Goal: Check status

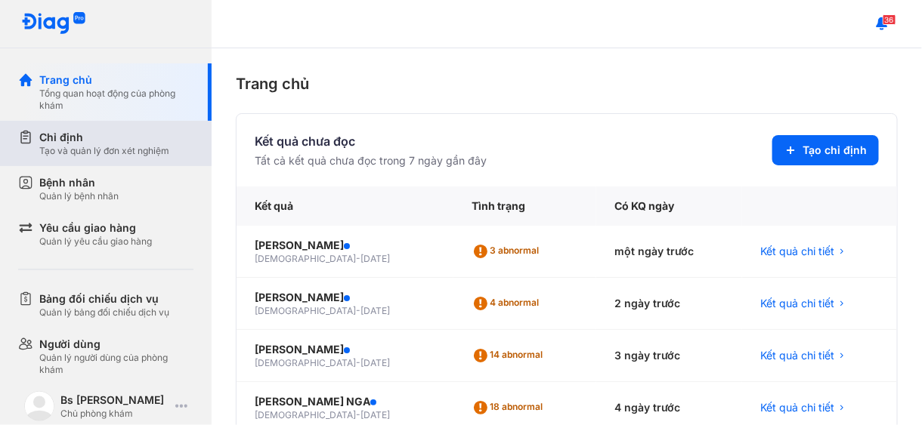
click at [74, 139] on div "Chỉ định" at bounding box center [104, 137] width 130 height 15
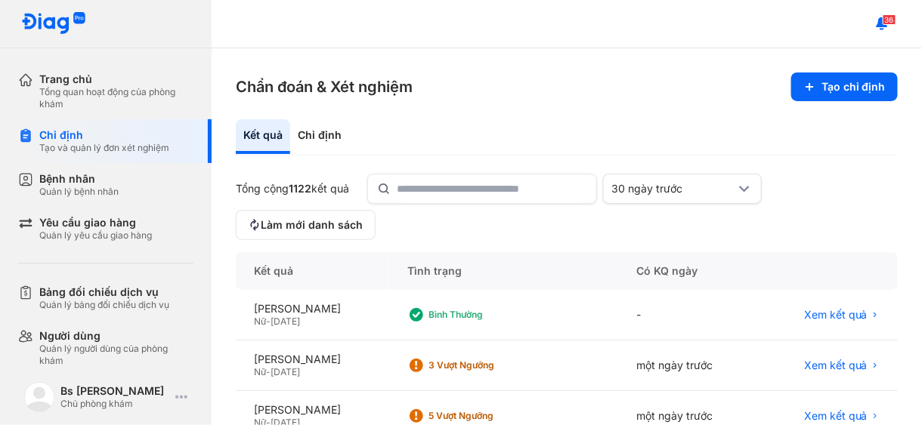
scroll to position [151, 0]
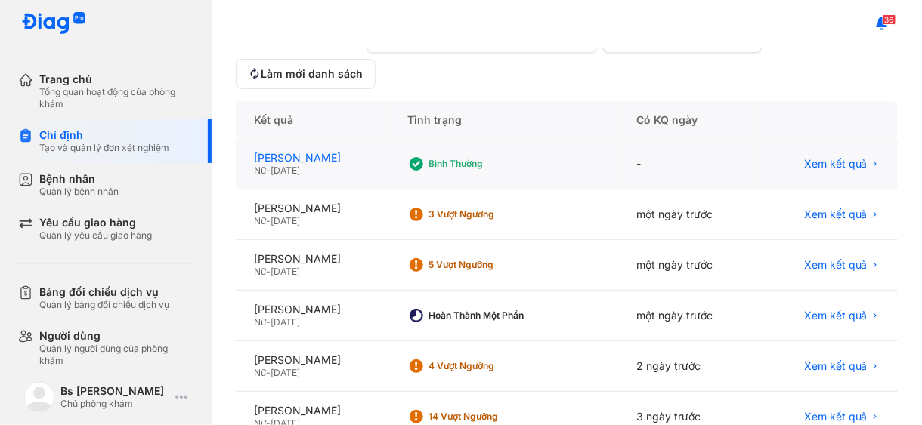
click at [323, 155] on div "[PERSON_NAME]" at bounding box center [312, 158] width 117 height 14
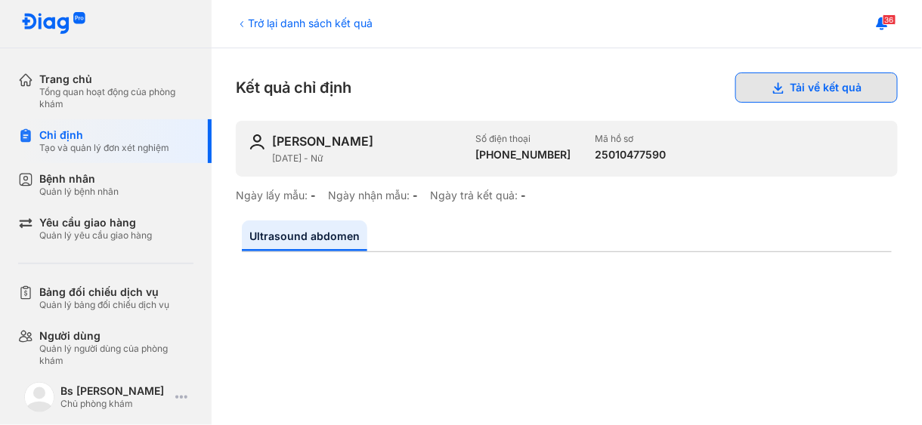
click at [793, 83] on button "Tải về kết quả" at bounding box center [816, 88] width 162 height 30
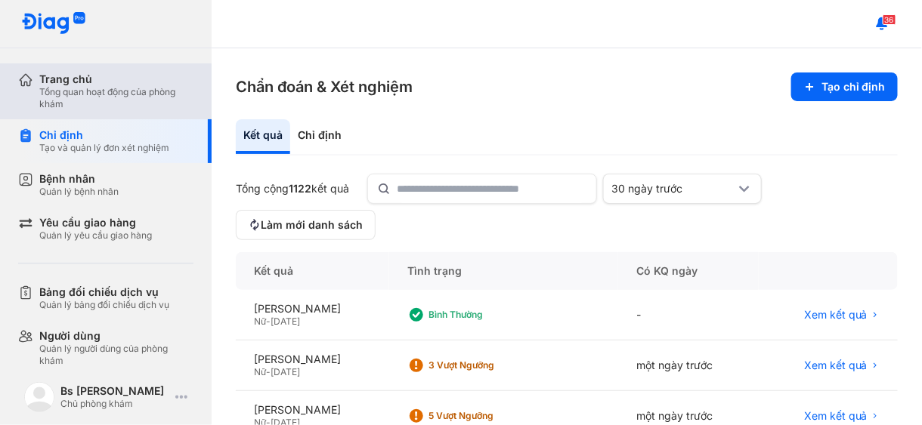
click at [88, 91] on div "Tổng quan hoạt động của phòng khám" at bounding box center [116, 98] width 154 height 24
